Goal: Task Accomplishment & Management: Manage account settings

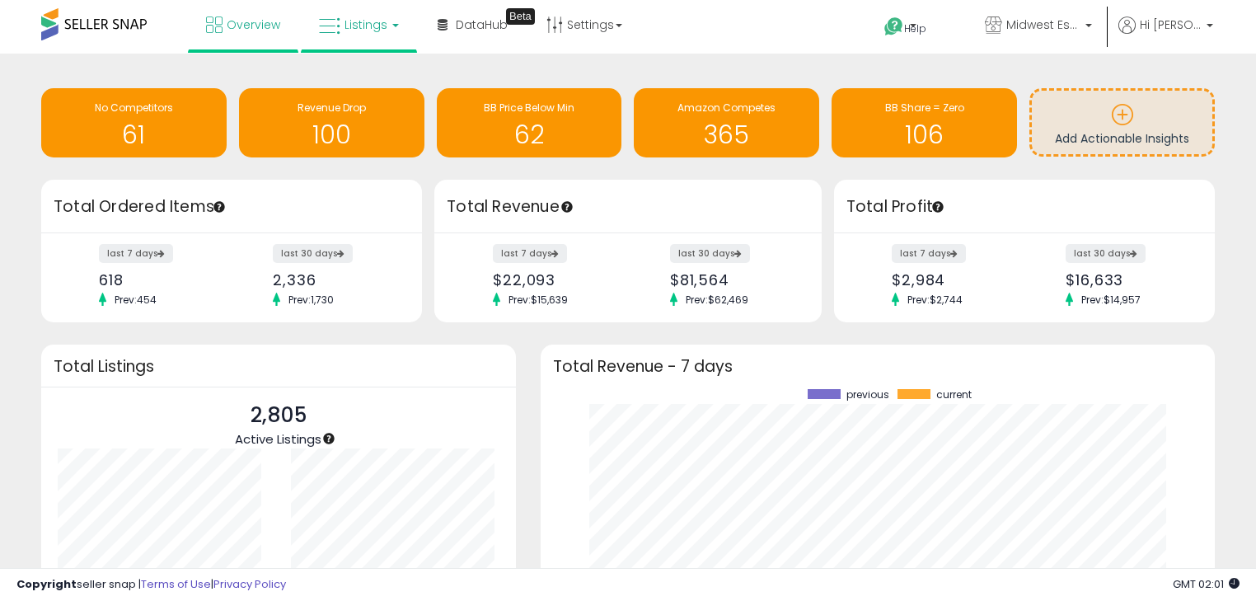
click at [369, 27] on span "Listings" at bounding box center [365, 24] width 43 height 16
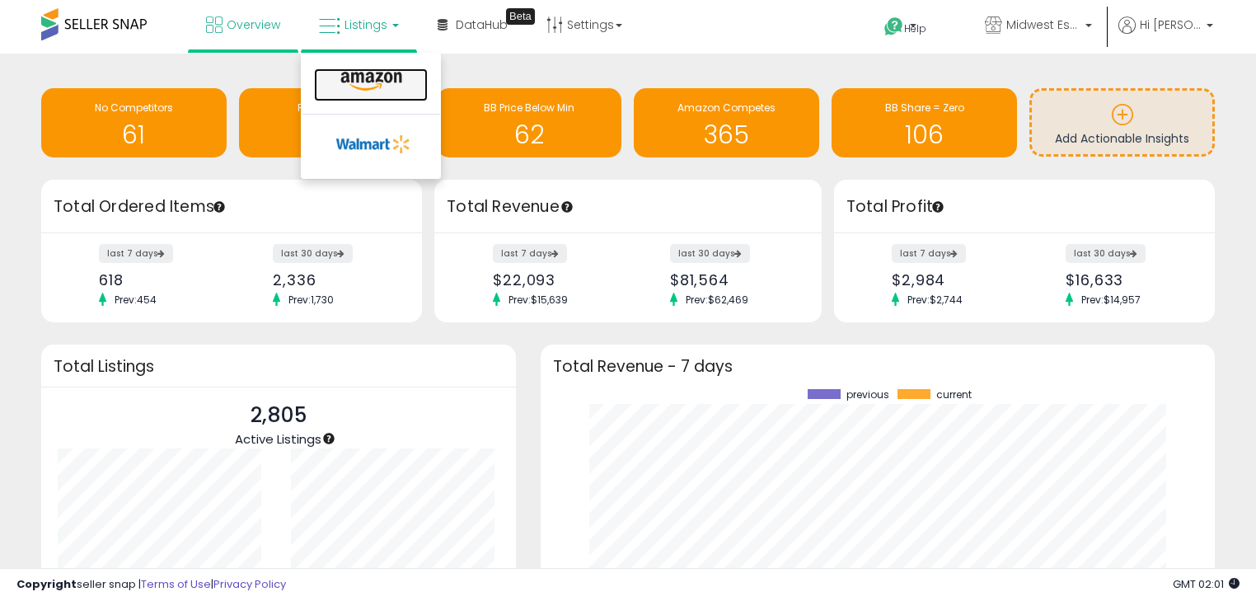
click at [369, 85] on icon at bounding box center [371, 81] width 72 height 21
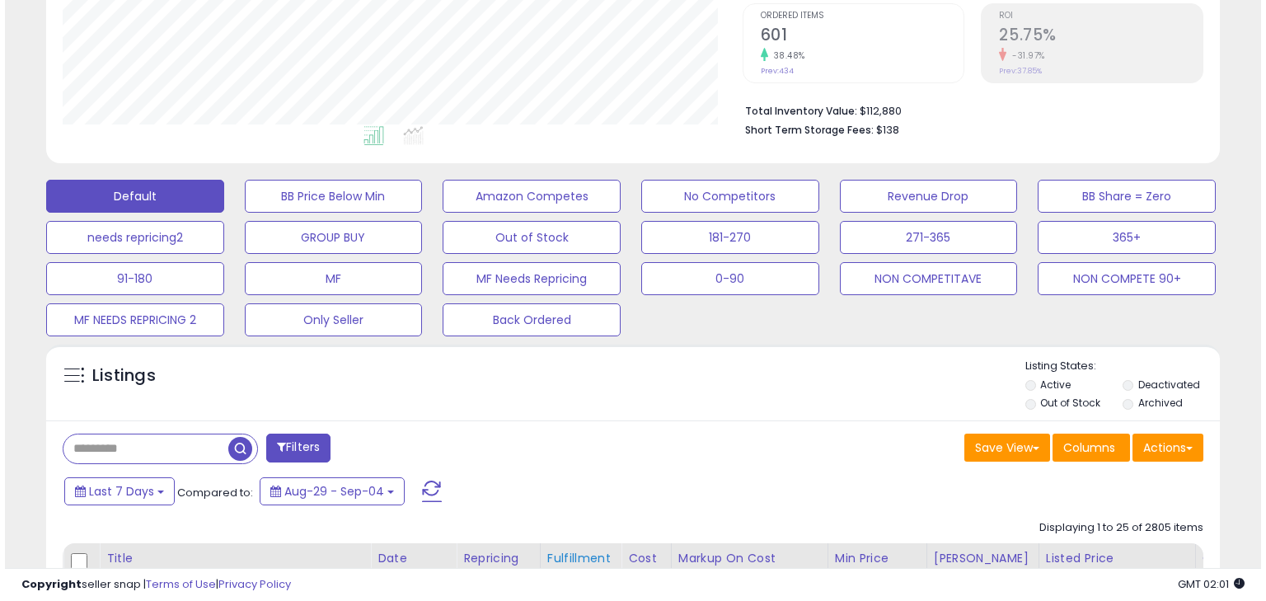
scroll to position [330, 0]
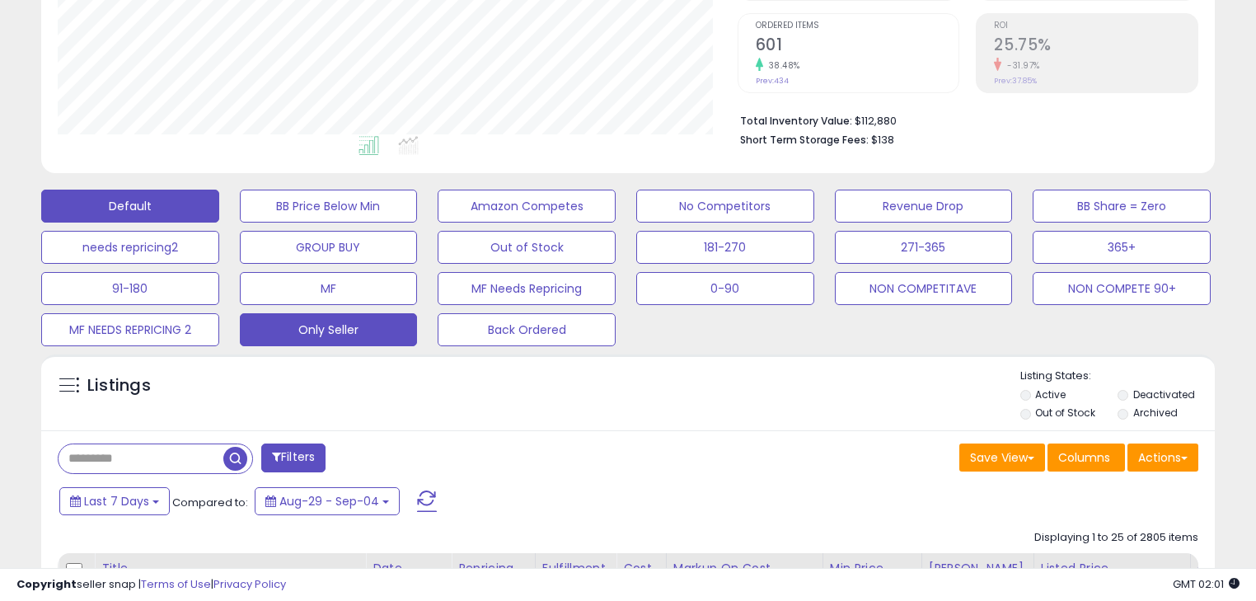
click at [341, 330] on button "Only Seller" at bounding box center [329, 329] width 178 height 33
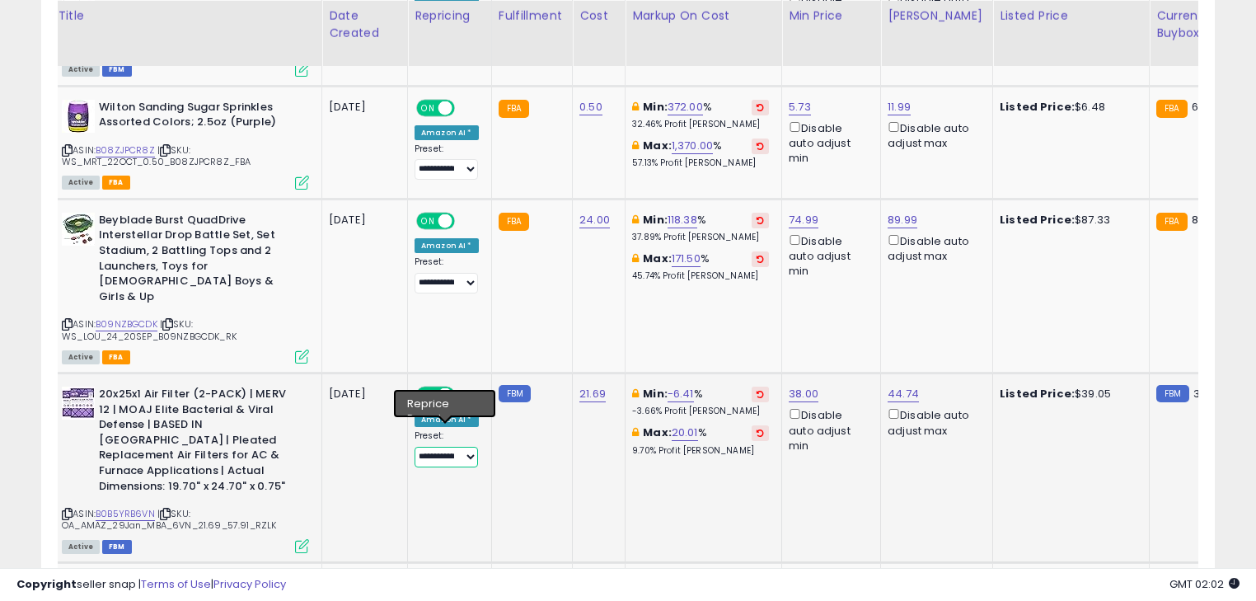
click at [468, 447] on select "**********" at bounding box center [445, 457] width 63 height 21
click at [525, 458] on td "FBM" at bounding box center [531, 468] width 81 height 190
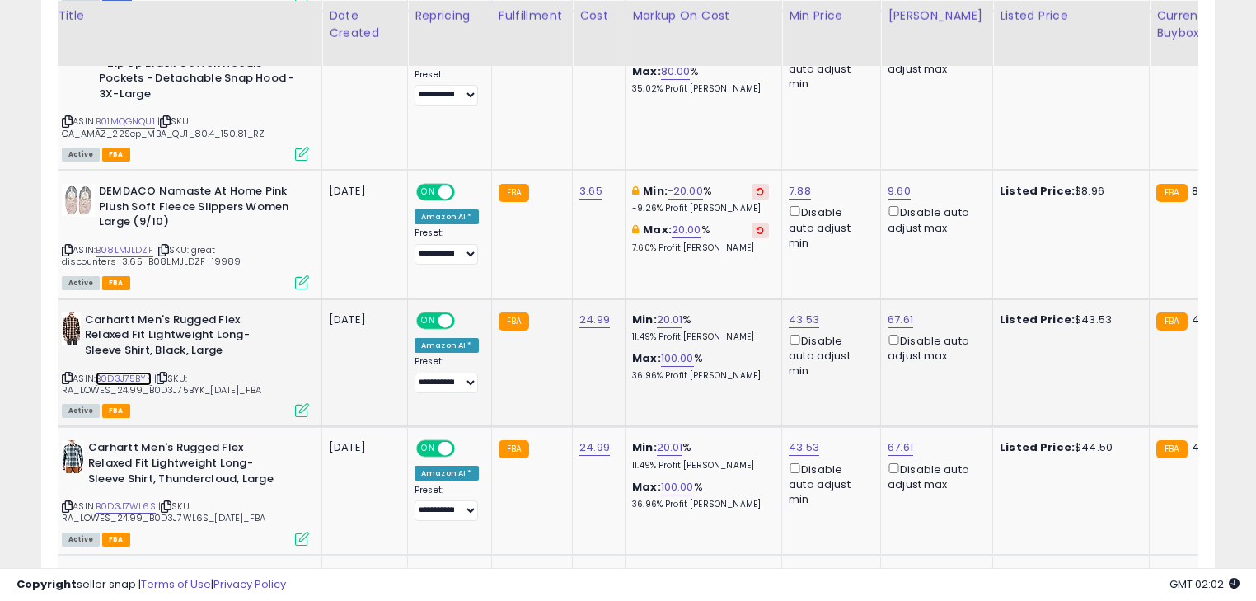
click at [127, 372] on link "B0D3J75BYK" at bounding box center [124, 379] width 56 height 14
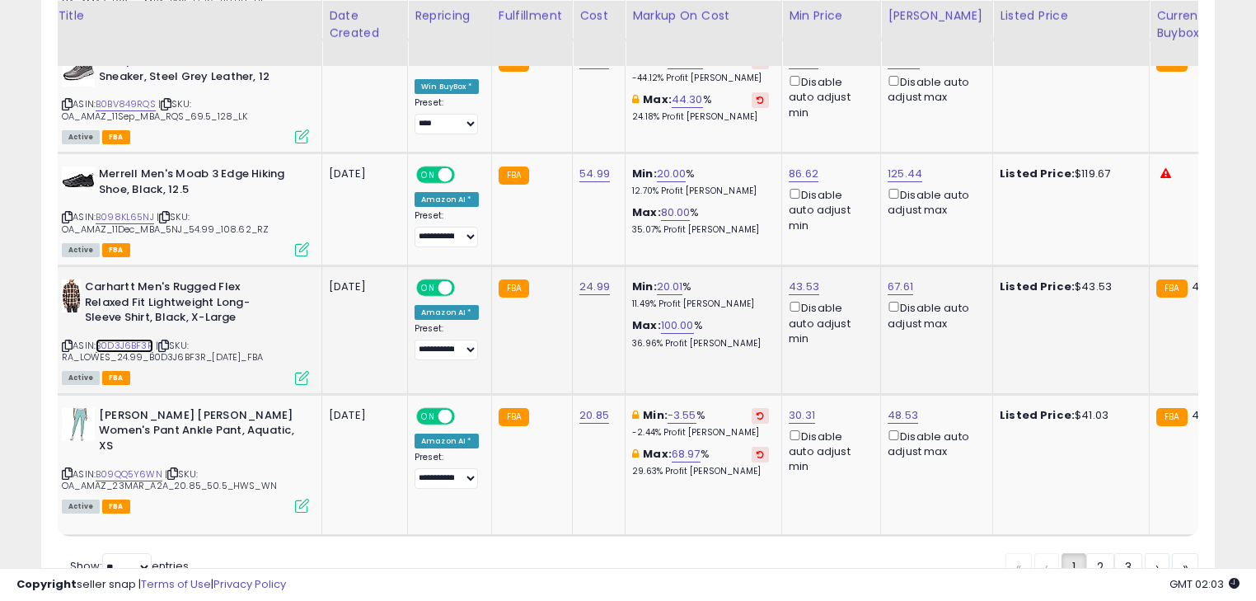
click at [119, 339] on link "B0D3J6BF3R" at bounding box center [125, 346] width 58 height 14
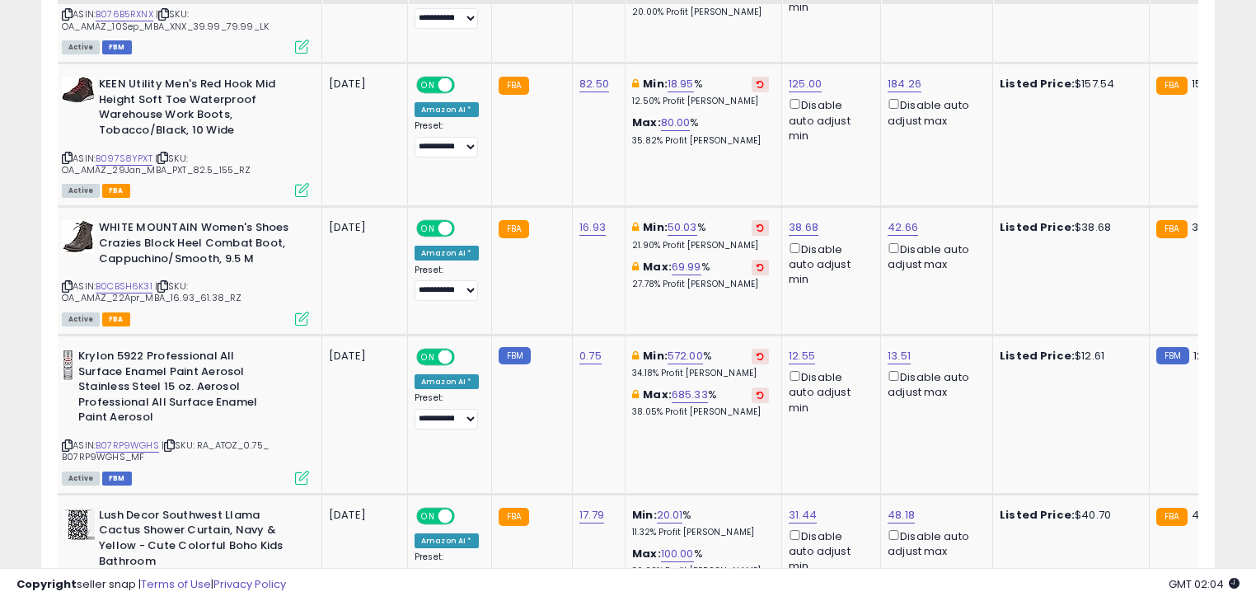
scroll to position [3200, 0]
